Goal: Task Accomplishment & Management: Use online tool/utility

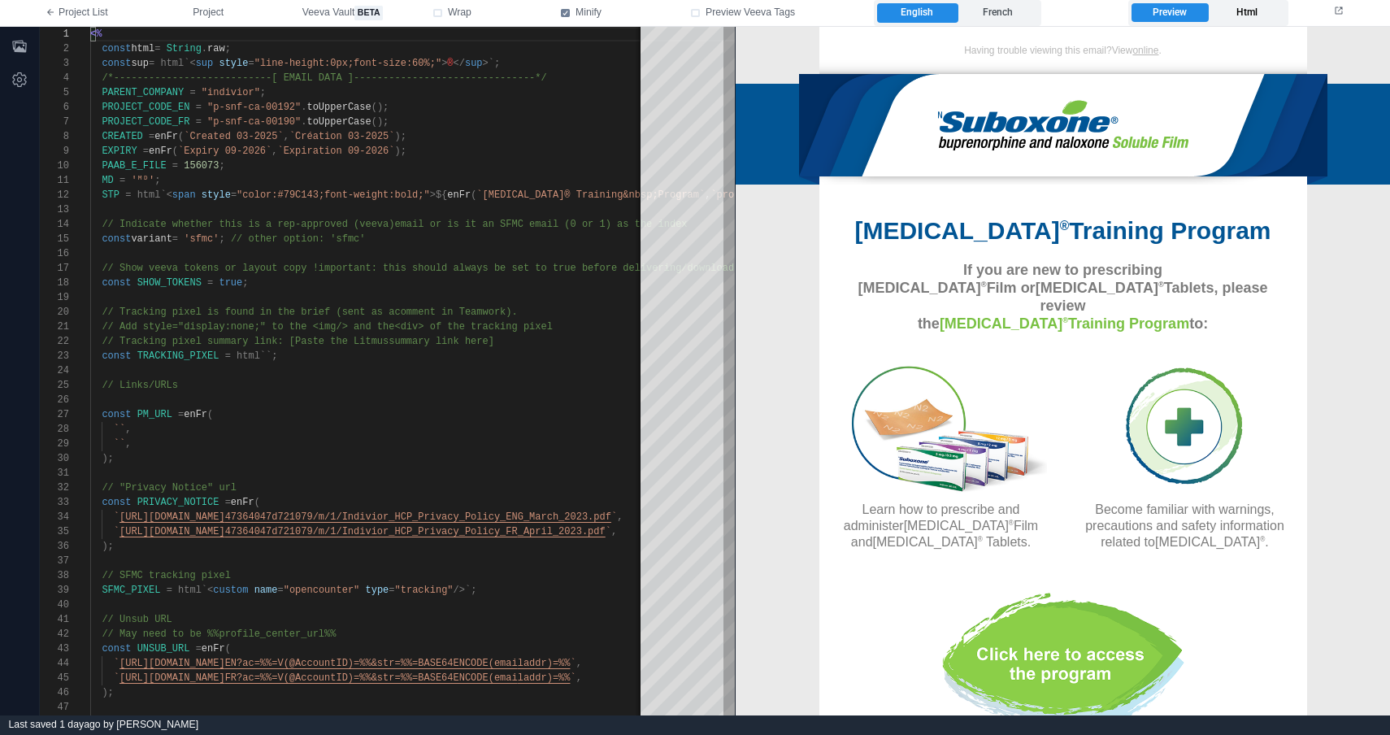
click at [1234, 13] on label "Html" at bounding box center [1246, 13] width 76 height 20
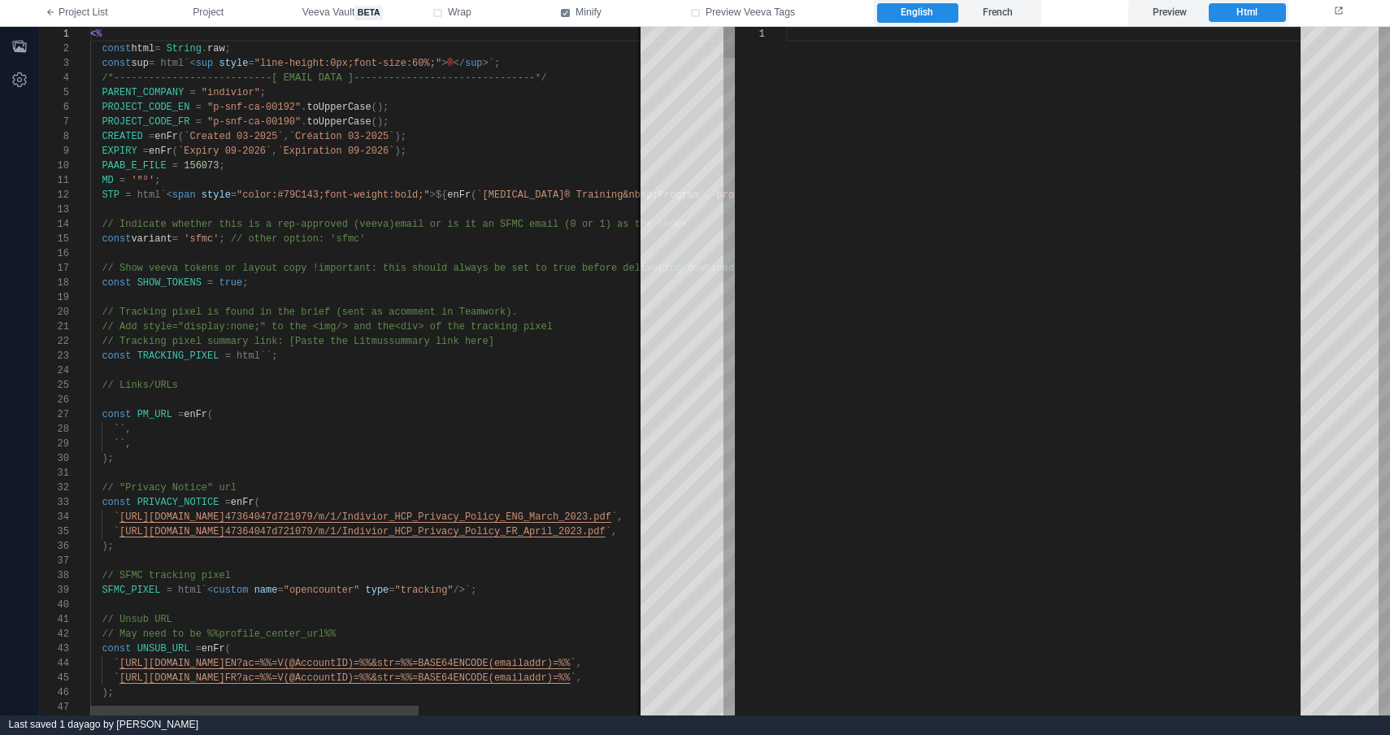
scroll to position [146, 0]
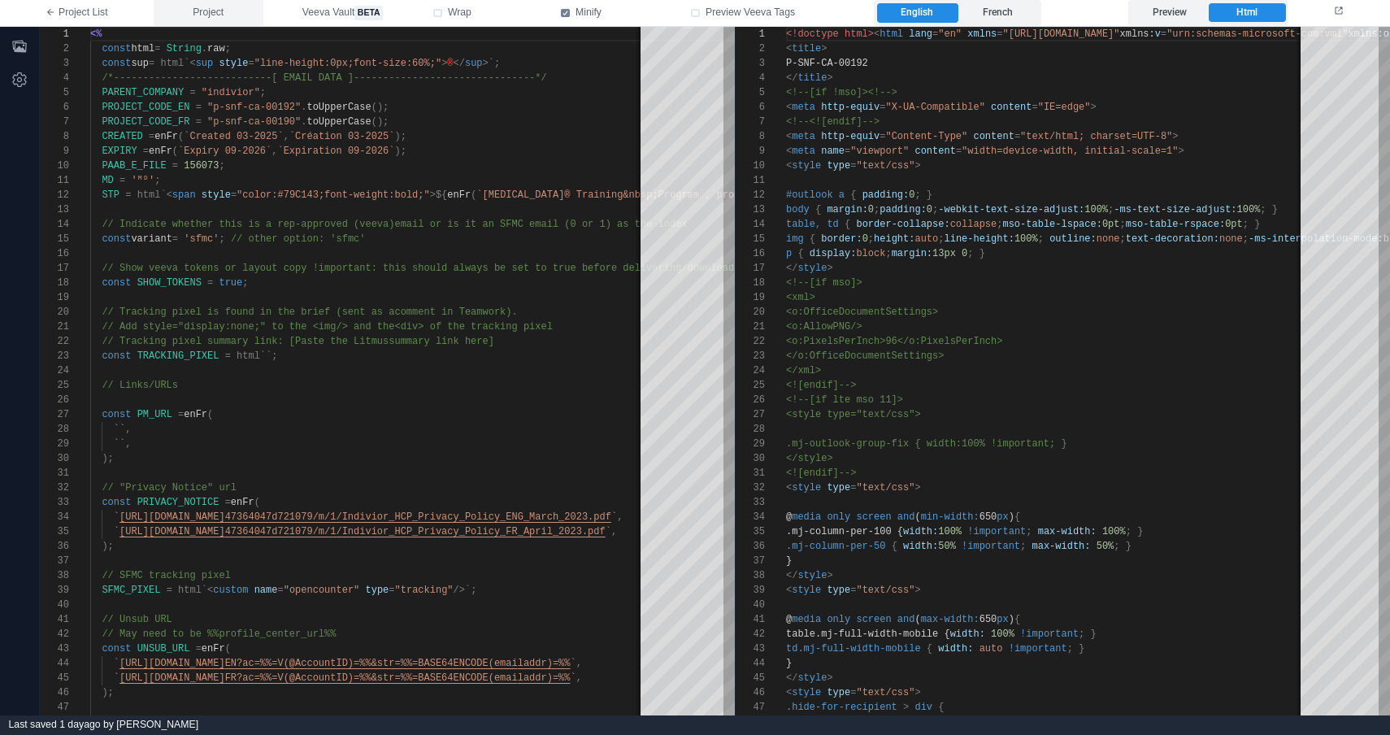
click at [210, 11] on span "Project" at bounding box center [208, 13] width 31 height 15
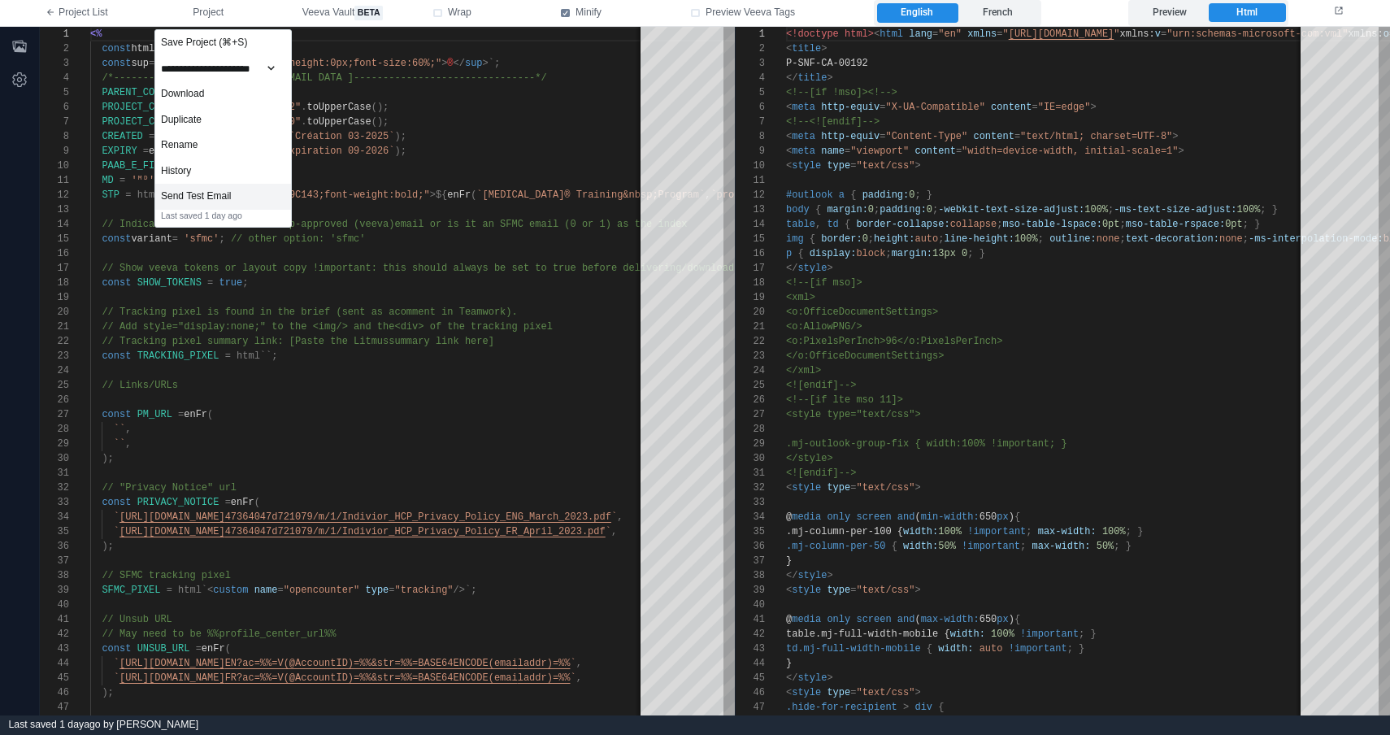
click at [264, 197] on div "Send Test Email" at bounding box center [223, 197] width 136 height 26
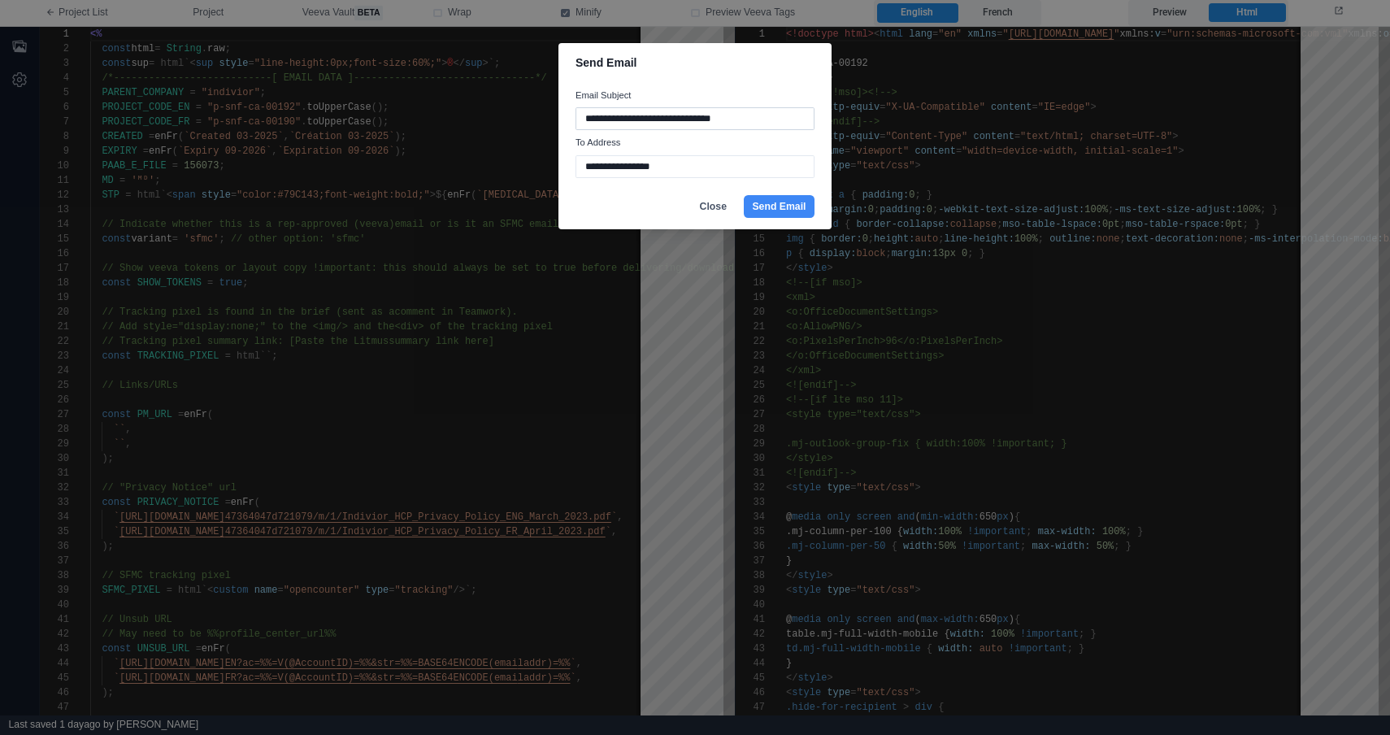
click at [726, 124] on input "**********" at bounding box center [694, 118] width 239 height 23
click at [796, 210] on button "Send Email" at bounding box center [779, 206] width 71 height 23
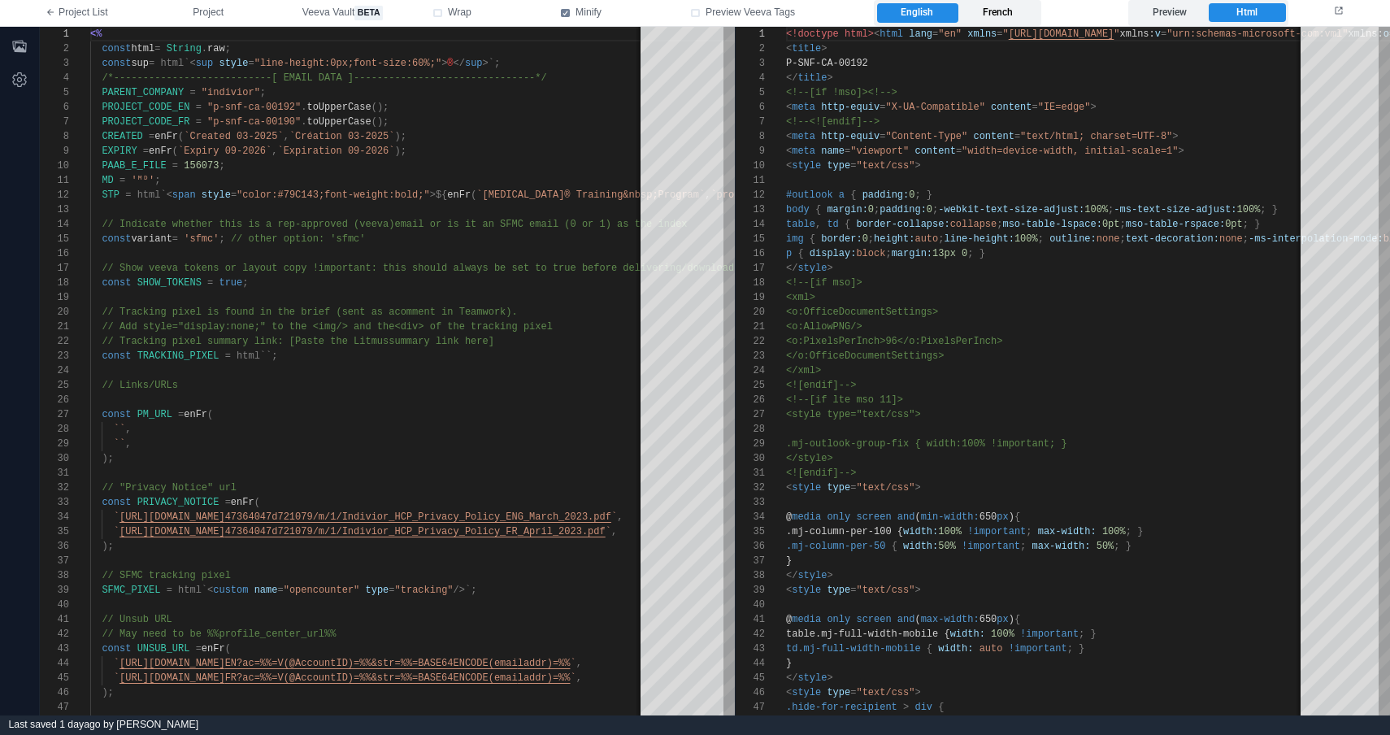
click at [993, 11] on label "French" at bounding box center [997, 13] width 80 height 20
type textarea "**********"
click at [209, 24] on button "Project" at bounding box center [209, 13] width 110 height 26
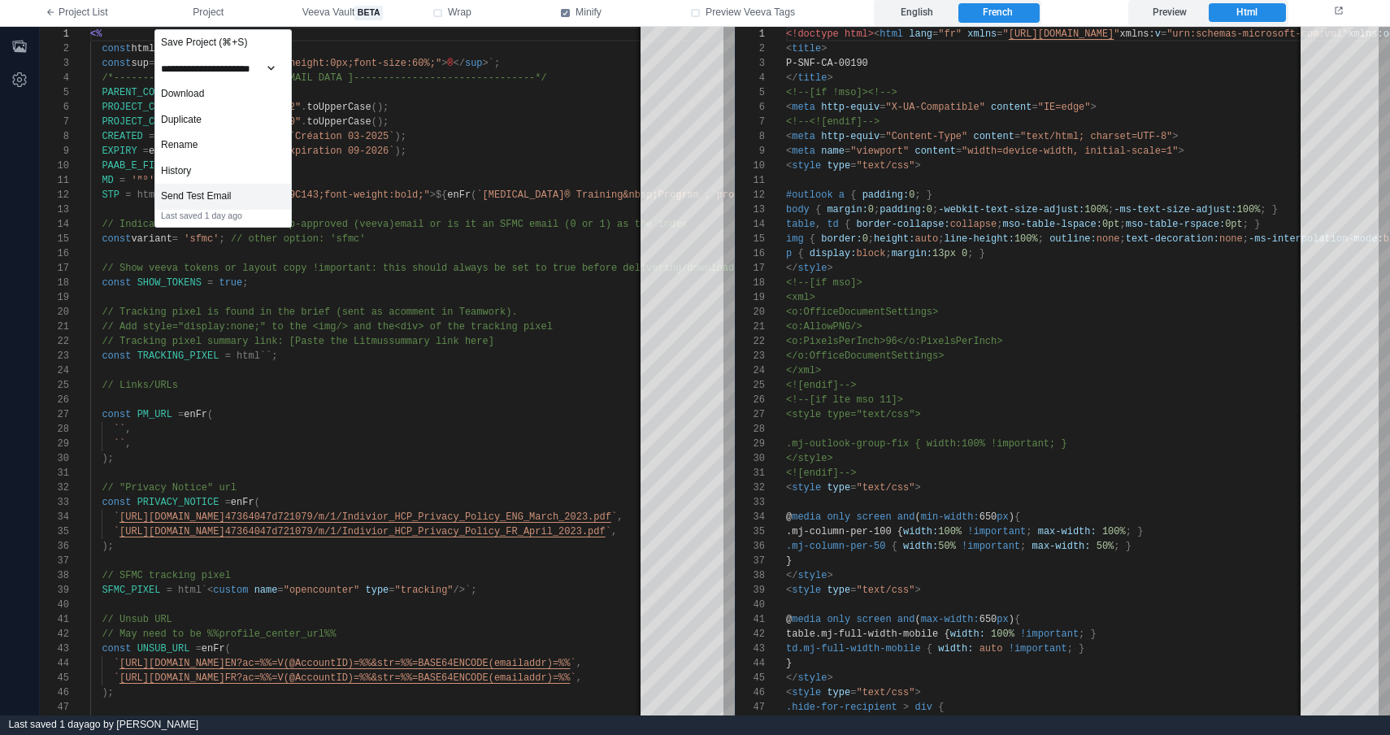
click at [280, 193] on div "Send Test Email" at bounding box center [223, 197] width 136 height 26
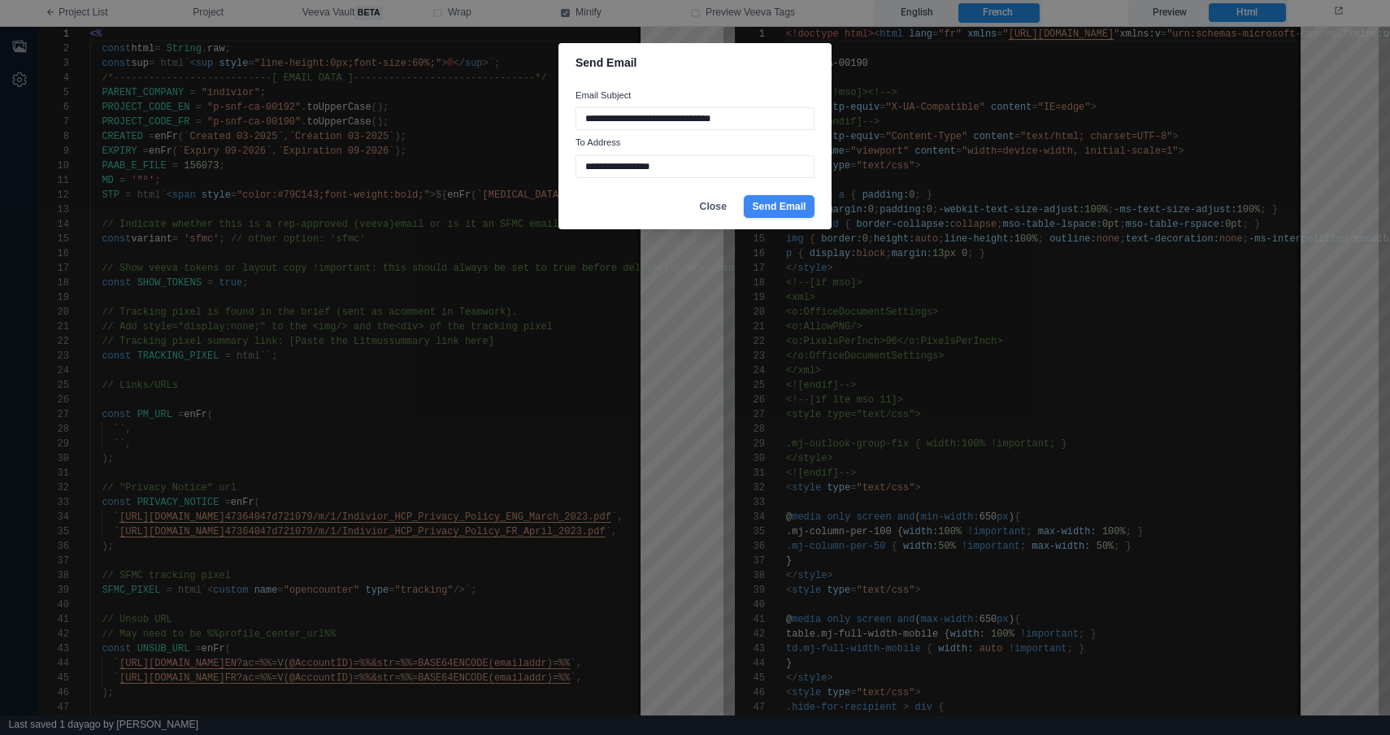
click at [784, 205] on button "Send Email" at bounding box center [779, 206] width 71 height 23
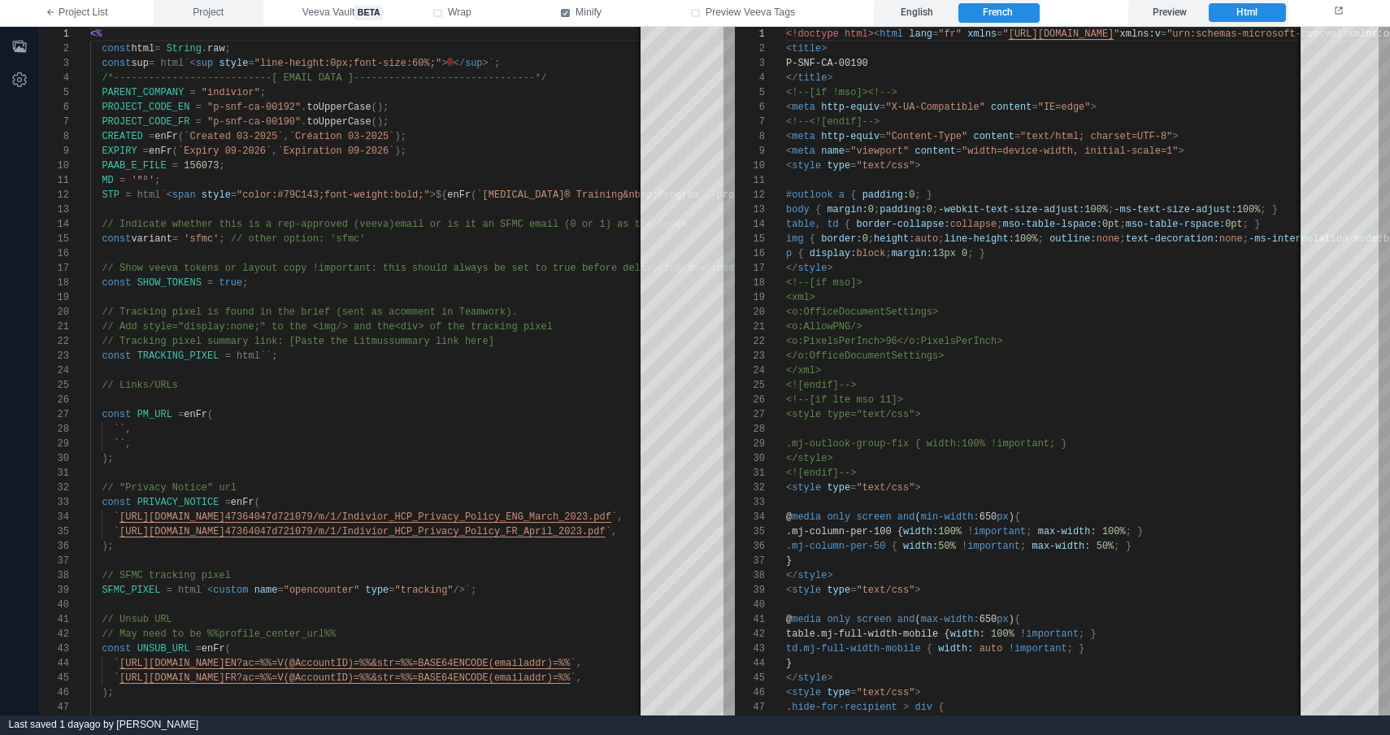
click at [236, 18] on button "Project" at bounding box center [209, 13] width 110 height 26
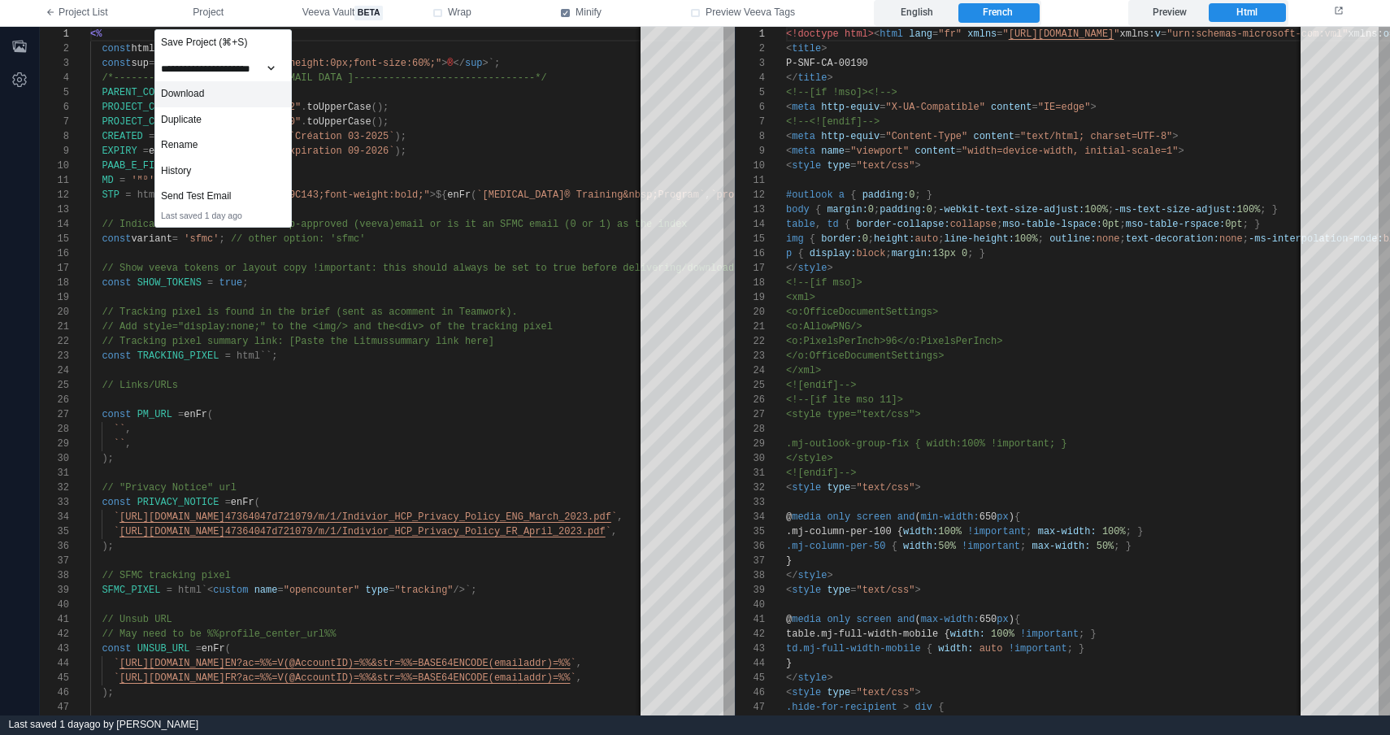
click at [253, 89] on div "Download" at bounding box center [223, 94] width 136 height 26
